Goal: Task Accomplishment & Management: Manage account settings

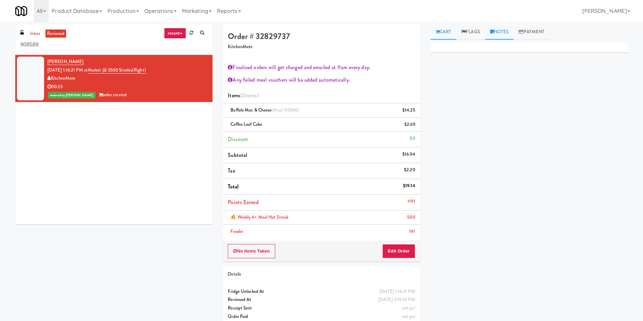
click at [501, 32] on link "Notes" at bounding box center [499, 31] width 29 height 15
click at [511, 30] on link "Notes" at bounding box center [502, 31] width 35 height 15
click at [439, 31] on icon at bounding box center [438, 32] width 4 height 4
click at [401, 248] on button "Edit Order" at bounding box center [399, 251] width 33 height 14
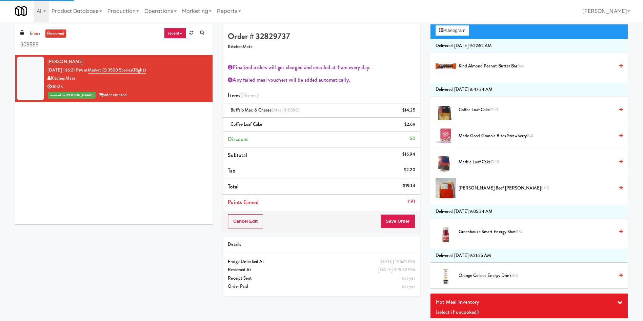
scroll to position [102, 0]
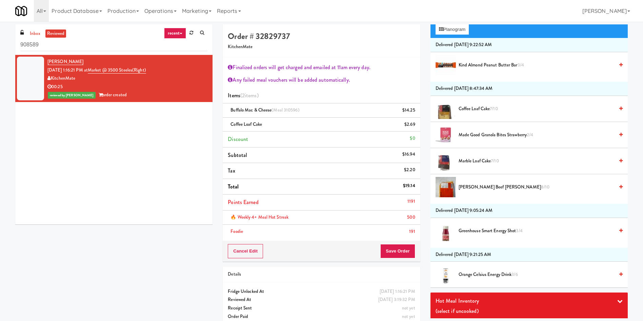
click at [120, 216] on div "[PERSON_NAME] [DATE] 1:16:21 PM at Market @ 3500 Steeles(Right) KitchenMate 00:…" at bounding box center [113, 140] width 197 height 170
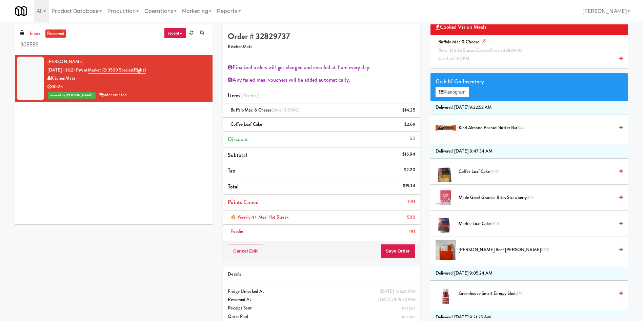
scroll to position [0, 0]
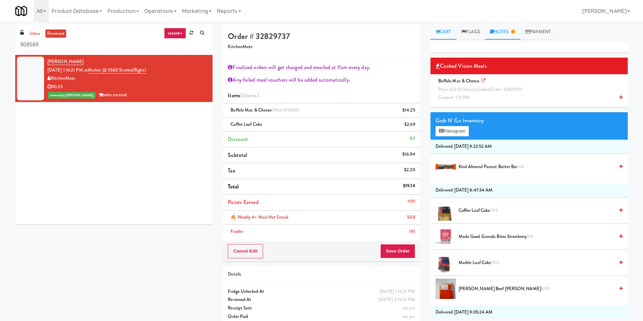
click at [499, 31] on link "Notes" at bounding box center [502, 31] width 35 height 15
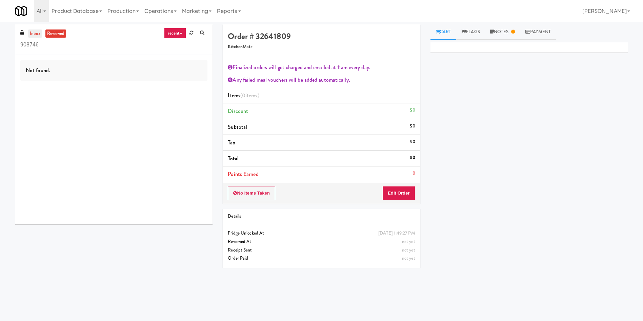
click at [36, 30] on link "inbox" at bounding box center [35, 34] width 14 height 8
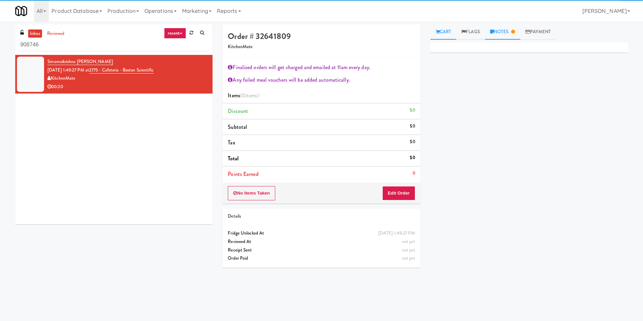
click at [500, 32] on link "Notes" at bounding box center [502, 31] width 35 height 15
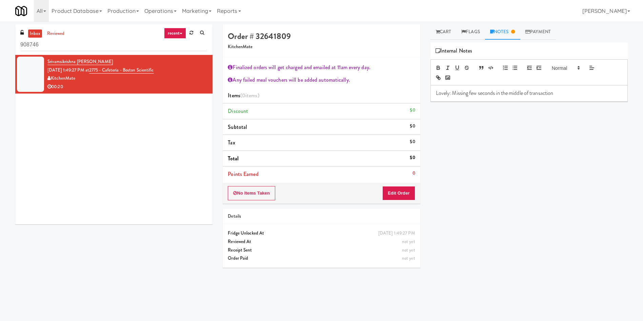
click at [500, 32] on link "Notes" at bounding box center [502, 31] width 35 height 15
click at [401, 193] on button "Edit Order" at bounding box center [399, 193] width 33 height 14
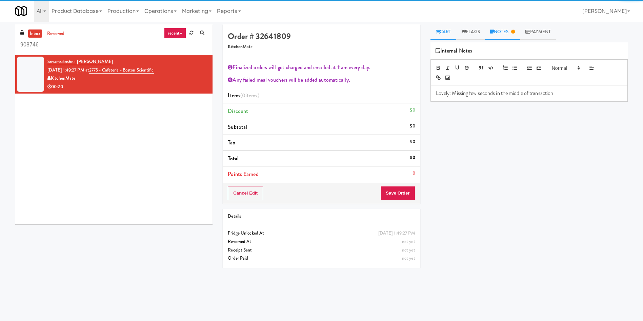
click at [445, 31] on link "Cart" at bounding box center [444, 31] width 26 height 15
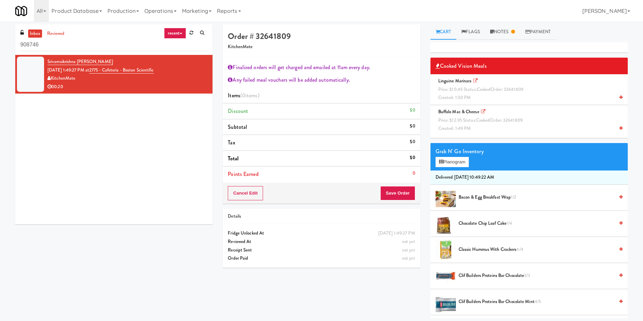
click at [476, 118] on span "Price: $12.95 Status: cooked Order: 32641809" at bounding box center [480, 120] width 84 height 6
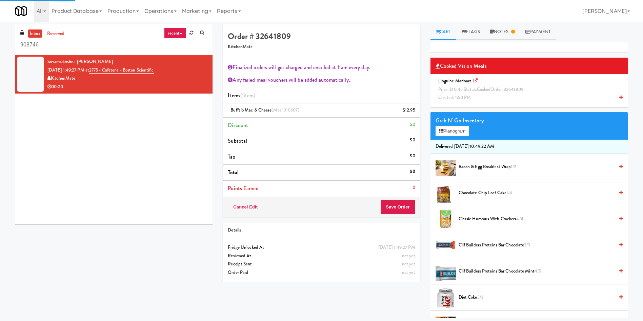
click at [466, 83] on span "Linguine Marinara Price: $10.45 Status: cooked Order: 32641809 Created: 1:50 PM" at bounding box center [482, 89] width 93 height 23
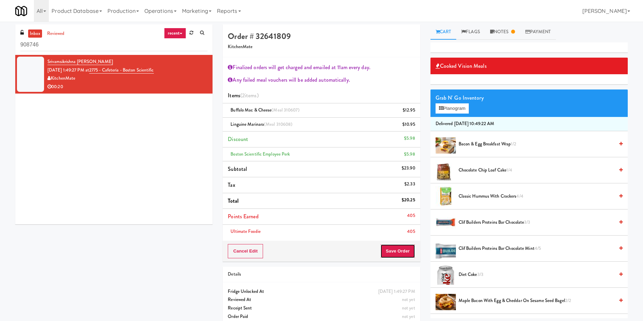
click at [398, 255] on button "Save Order" at bounding box center [398, 251] width 35 height 14
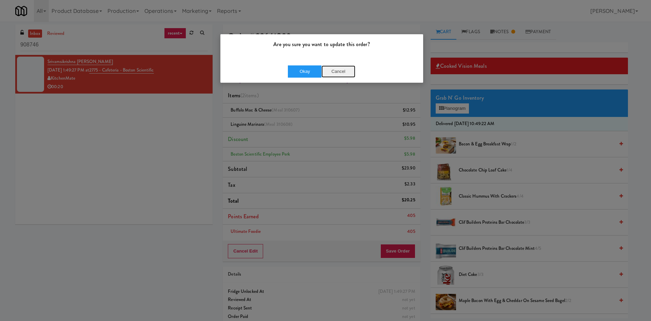
click at [337, 72] on button "Cancel" at bounding box center [338, 71] width 34 height 12
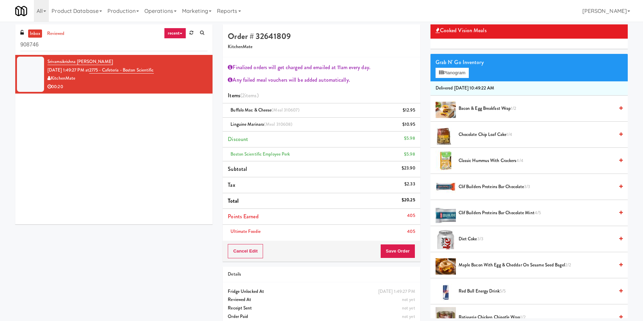
scroll to position [51, 0]
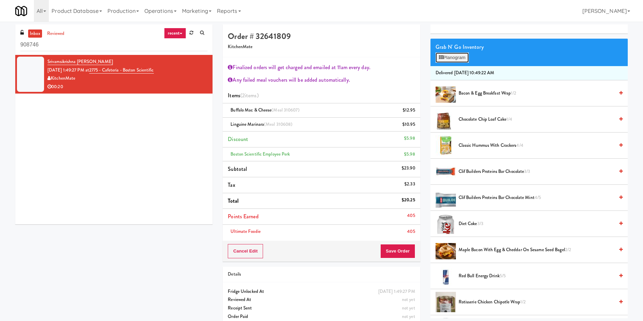
click at [447, 61] on button "Planogram" at bounding box center [452, 58] width 33 height 10
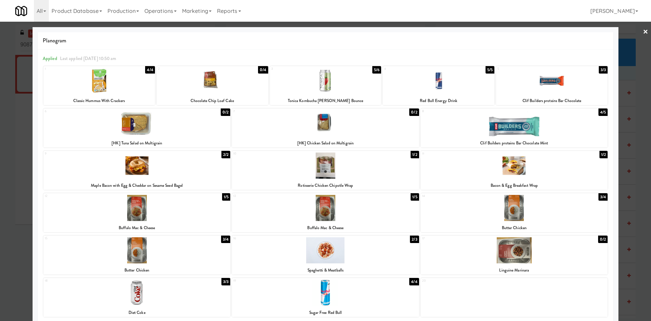
click at [178, 175] on div at bounding box center [136, 166] width 187 height 26
click at [0, 223] on div at bounding box center [325, 160] width 651 height 321
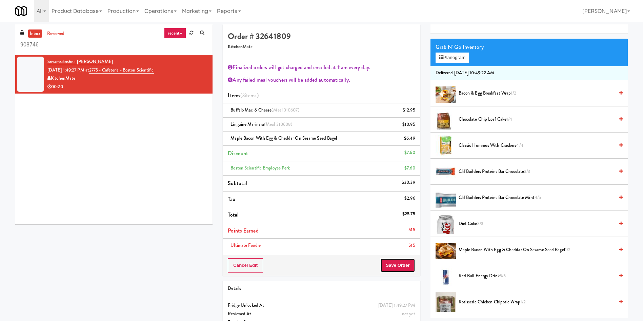
click at [392, 270] on button "Save Order" at bounding box center [398, 265] width 35 height 14
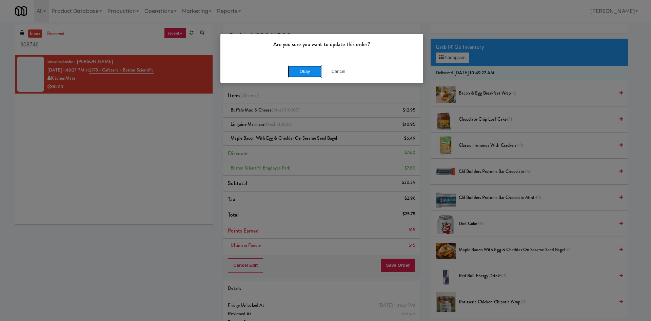
click at [304, 74] on button "Okay" at bounding box center [305, 71] width 34 height 12
